Goal: Task Accomplishment & Management: Use online tool/utility

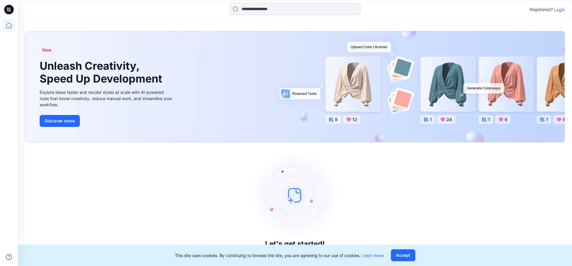
click at [560, 9] on p "Login" at bounding box center [559, 10] width 11 height 6
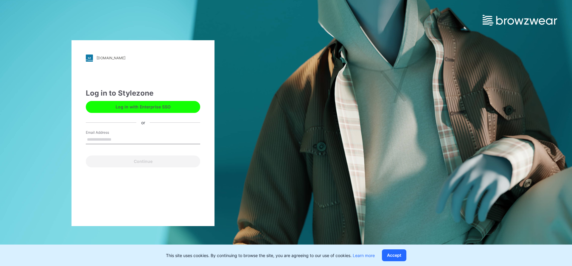
click at [99, 142] on input "Email Address" at bounding box center [143, 139] width 114 height 9
type input "**********"
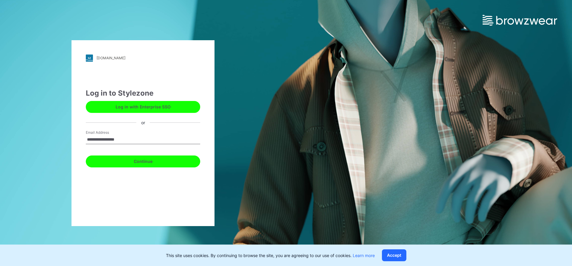
click at [125, 161] on button "Continue" at bounding box center [143, 162] width 114 height 12
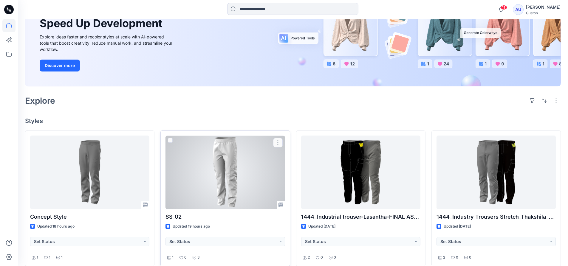
scroll to position [119, 0]
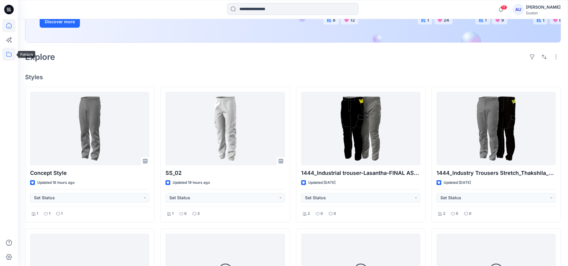
click at [12, 53] on icon at bounding box center [8, 54] width 13 height 13
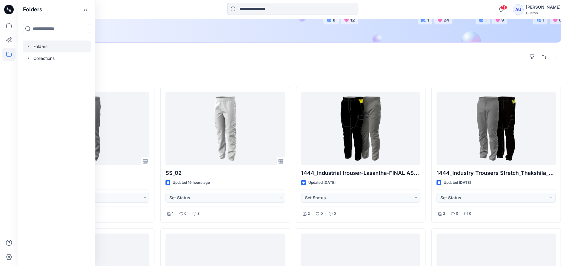
click at [39, 48] on div at bounding box center [57, 47] width 68 height 12
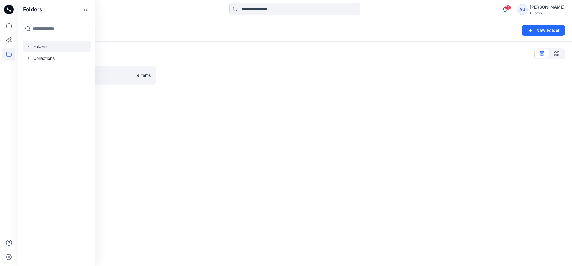
drag, startPoint x: 151, startPoint y: 107, endPoint x: 145, endPoint y: 104, distance: 6.4
click at [151, 108] on div "Folders New Folder Folders List SL Training 2025 9 items" at bounding box center [295, 142] width 554 height 247
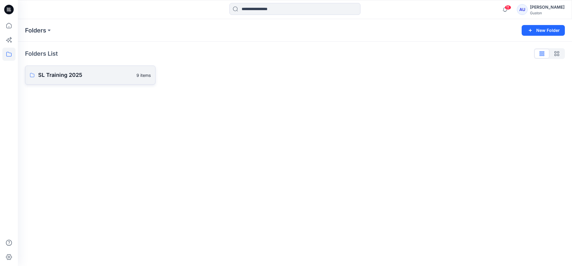
click at [108, 75] on p "SL Training 2025" at bounding box center [85, 75] width 95 height 8
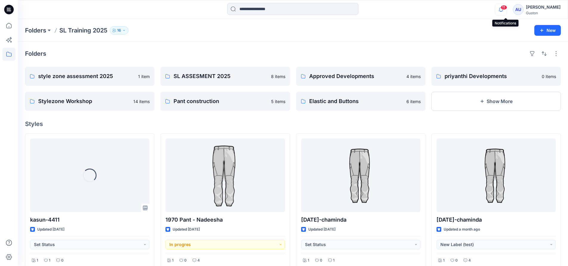
click at [503, 10] on icon "button" at bounding box center [500, 10] width 11 height 12
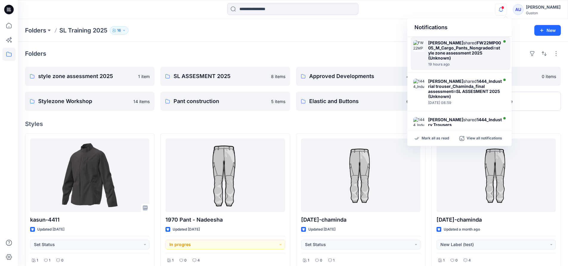
click at [471, 55] on strong "style zone assessment 2025 (Unknown)" at bounding box center [464, 52] width 72 height 15
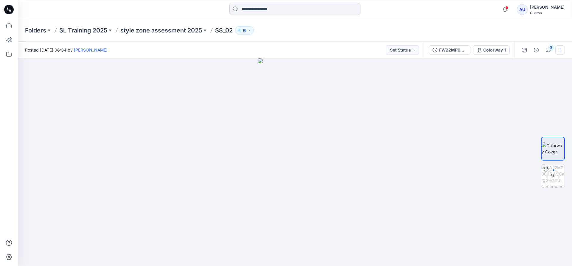
click at [561, 51] on button "button" at bounding box center [560, 50] width 10 height 10
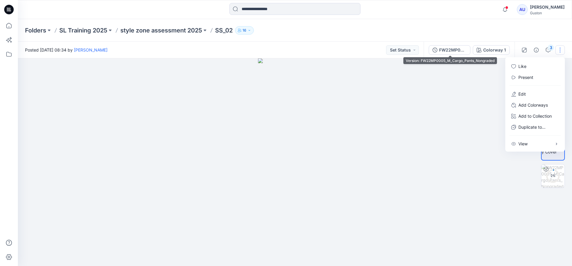
click at [442, 48] on div "FW22MP0005_M_Cargo_Pants_Nongraded" at bounding box center [452, 50] width 27 height 7
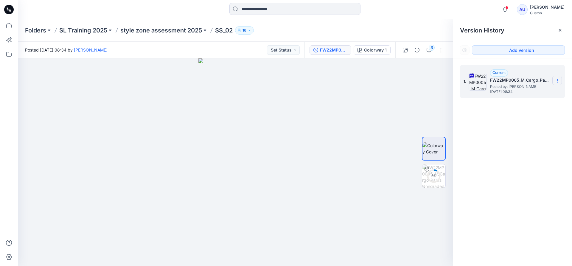
click at [559, 80] on icon at bounding box center [557, 80] width 5 height 5
click at [505, 93] on span "Download Source BW File" at bounding box center [527, 92] width 50 height 7
click at [365, 106] on div at bounding box center [235, 162] width 435 height 208
click at [431, 51] on div "3" at bounding box center [432, 48] width 6 height 6
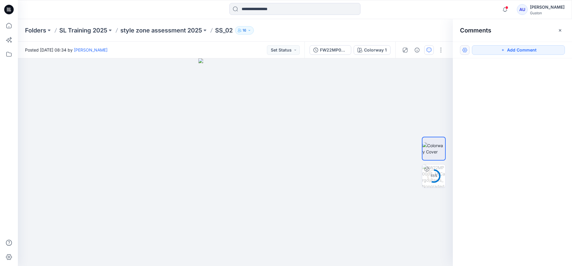
click at [467, 52] on button "button" at bounding box center [465, 50] width 10 height 10
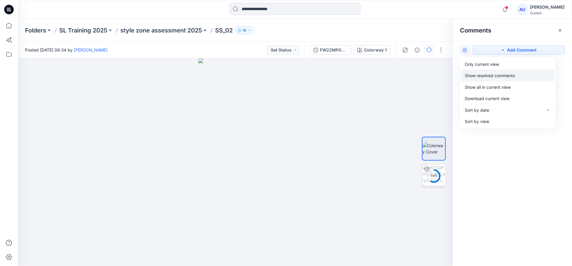
click at [484, 77] on p "Show resolved comments" at bounding box center [490, 75] width 50 height 6
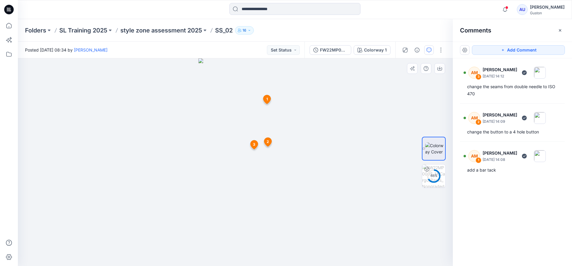
click at [267, 100] on span "1" at bounding box center [266, 99] width 1 height 5
click at [399, 84] on div at bounding box center [235, 162] width 435 height 208
click at [256, 143] on icon at bounding box center [254, 144] width 7 height 9
drag, startPoint x: 340, startPoint y: 140, endPoint x: 269, endPoint y: 144, distance: 70.8
click at [271, 145] on div at bounding box center [235, 162] width 435 height 208
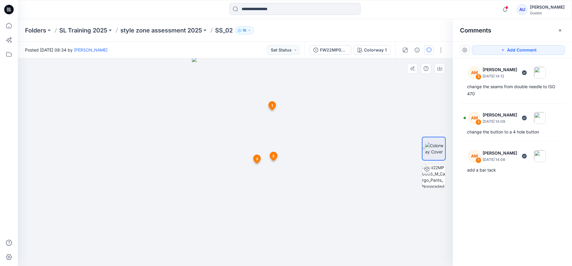
click at [183, 158] on div at bounding box center [235, 162] width 435 height 208
drag, startPoint x: 383, startPoint y: 183, endPoint x: 385, endPoint y: 178, distance: 6.1
click at [383, 183] on div at bounding box center [235, 162] width 435 height 208
drag, startPoint x: 396, startPoint y: 160, endPoint x: 393, endPoint y: 157, distance: 3.8
click at [395, 160] on div at bounding box center [235, 162] width 435 height 208
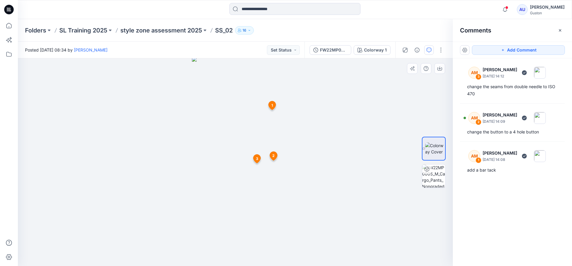
click at [375, 139] on div at bounding box center [235, 162] width 435 height 208
drag, startPoint x: 305, startPoint y: 136, endPoint x: 309, endPoint y: 136, distance: 4.2
click at [306, 137] on div at bounding box center [235, 162] width 435 height 208
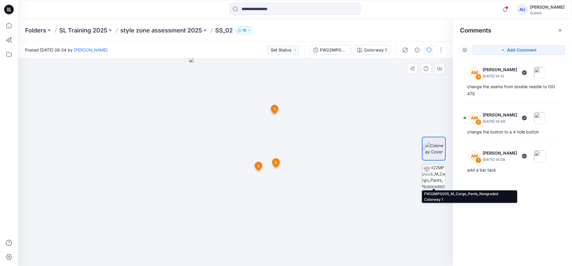
click at [428, 171] on icon at bounding box center [427, 169] width 5 height 5
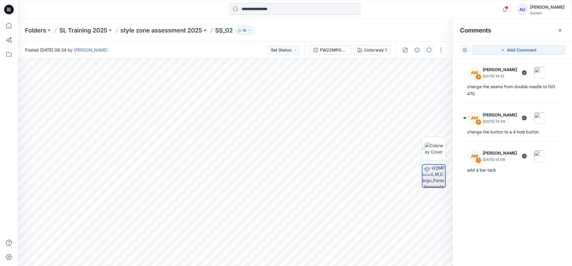
click at [434, 180] on img at bounding box center [434, 176] width 23 height 23
click at [433, 152] on img at bounding box center [435, 148] width 21 height 13
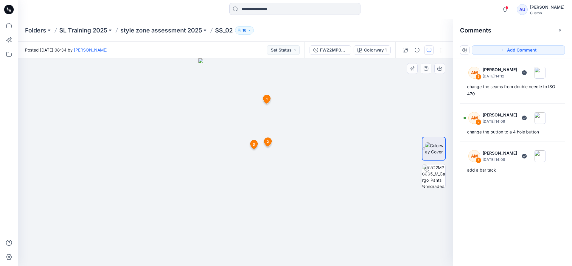
click at [253, 145] on div "3 AM Apsara Mediwake August 20, 2025 14:12 change the seams from double needle …" at bounding box center [254, 145] width 10 height 11
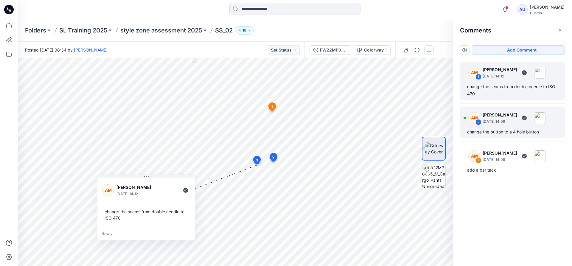
click at [478, 123] on div "2" at bounding box center [479, 122] width 6 height 6
